Goal: Browse casually

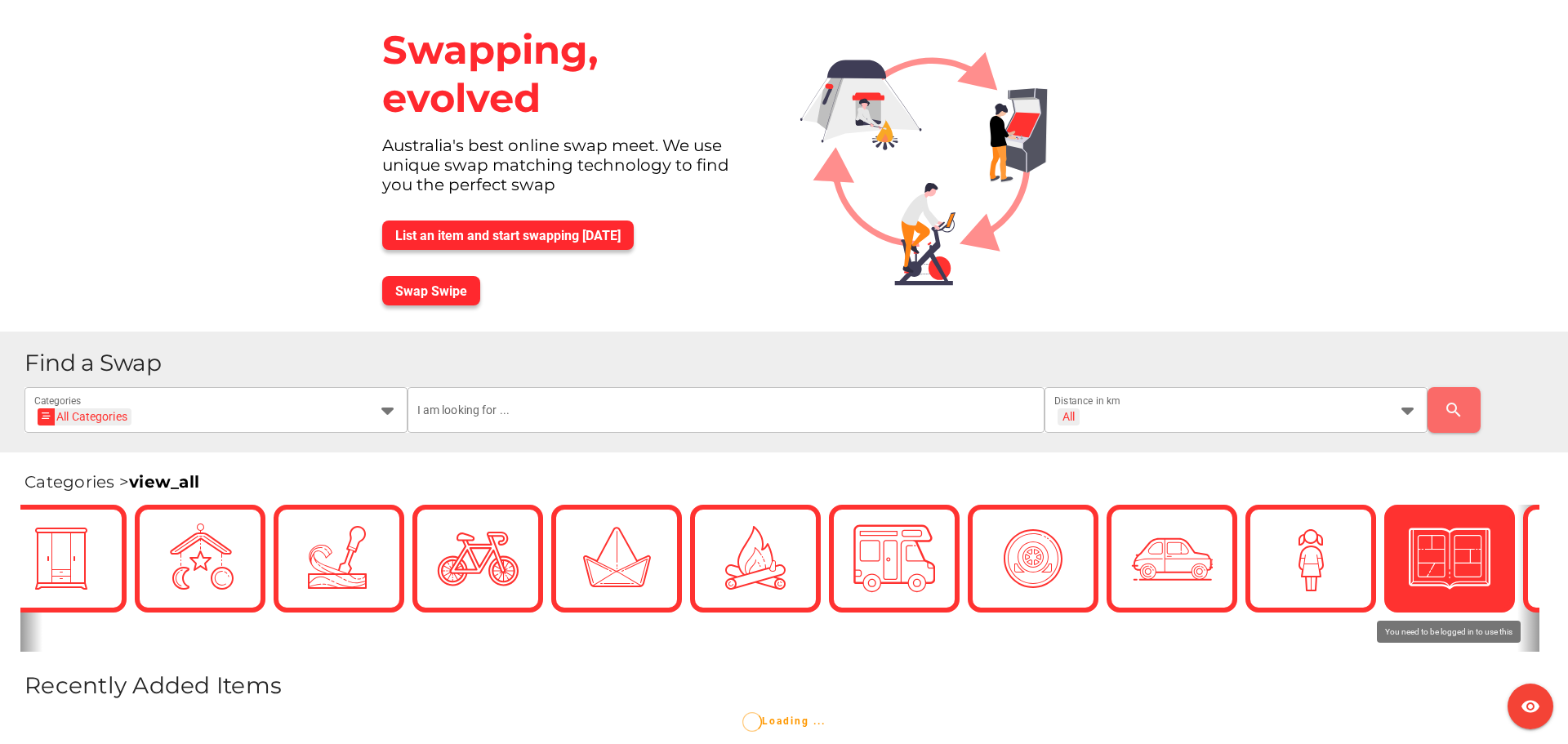
scroll to position [0, 245]
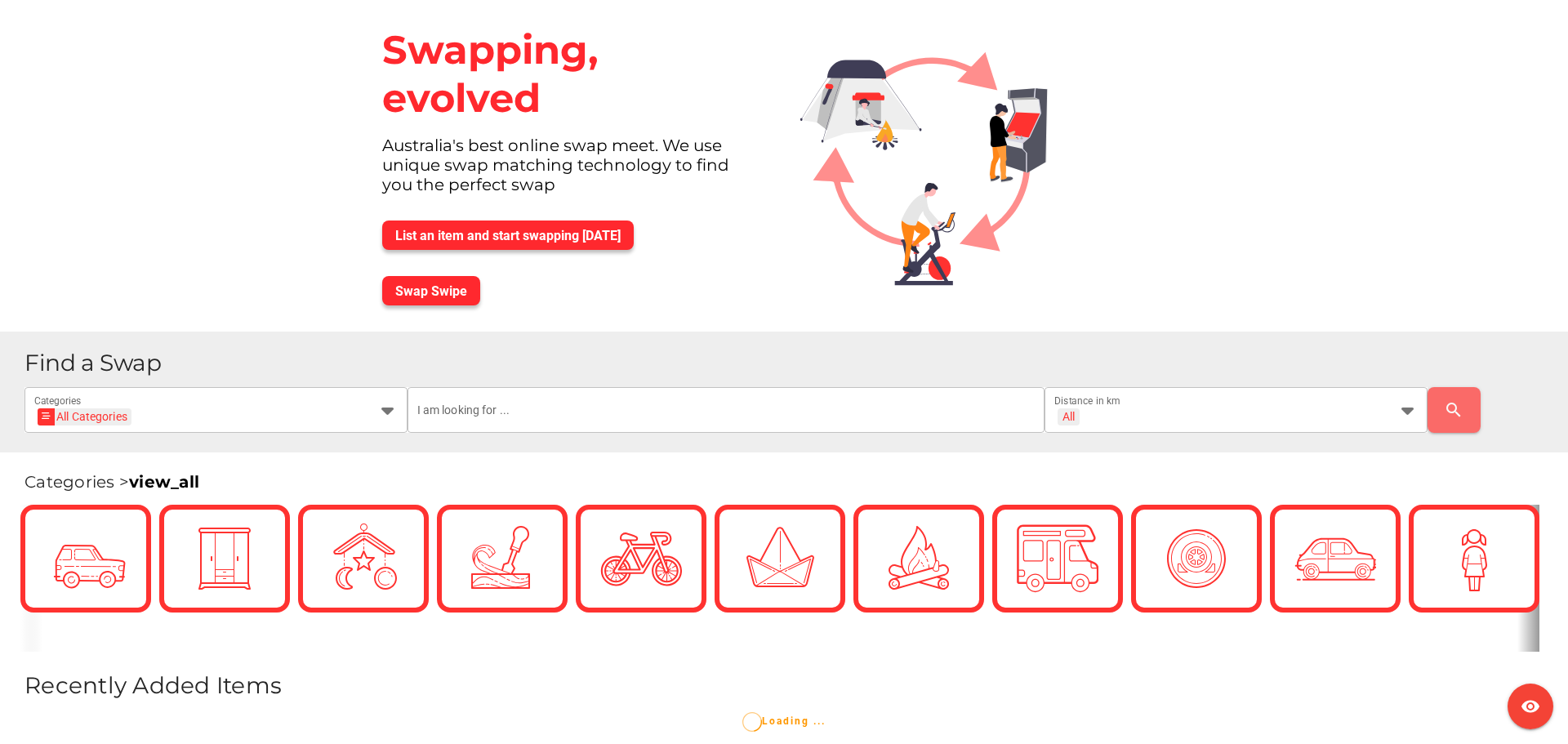
scroll to position [82, 0]
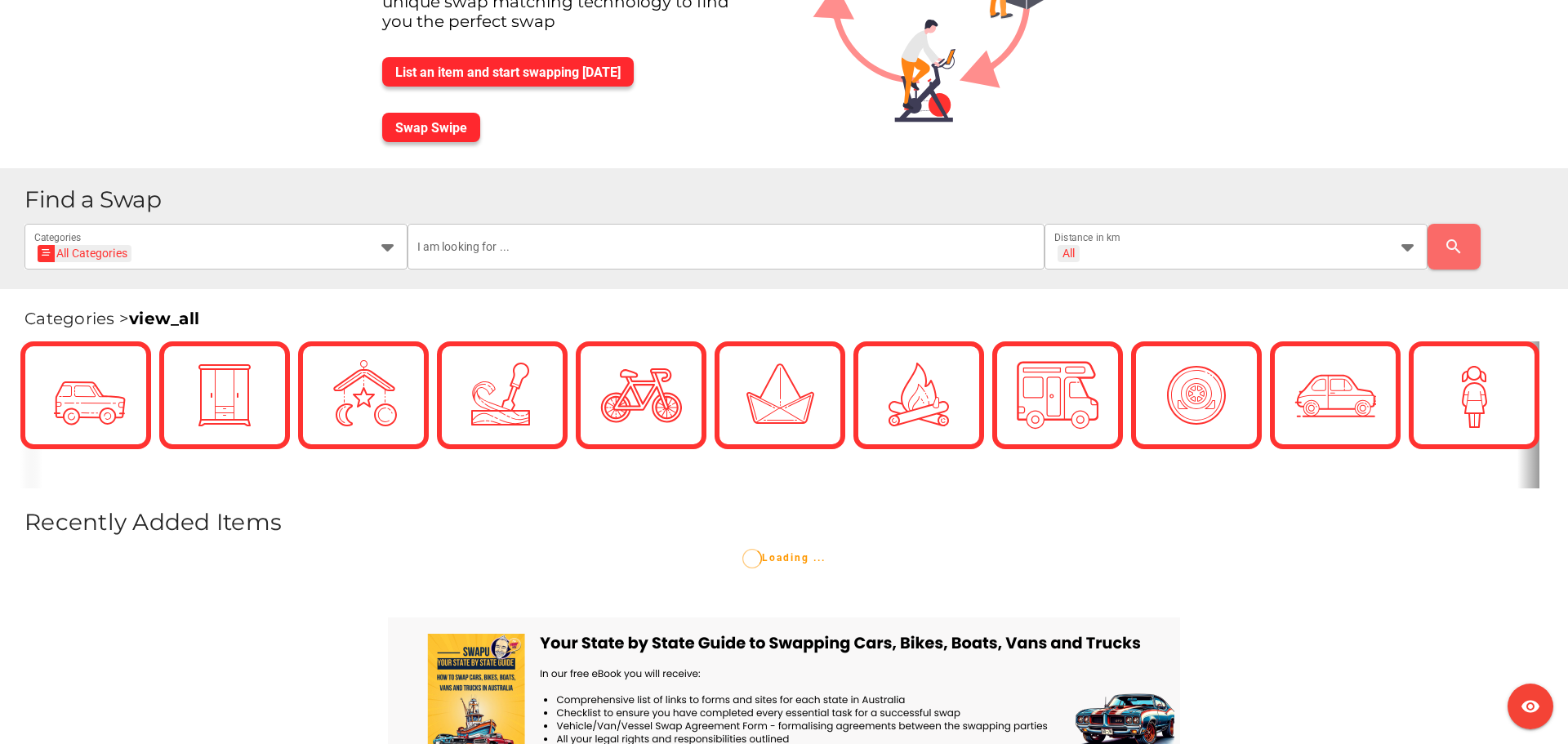
scroll to position [245, 0]
